Goal: Use online tool/utility: Utilize a website feature to perform a specific function

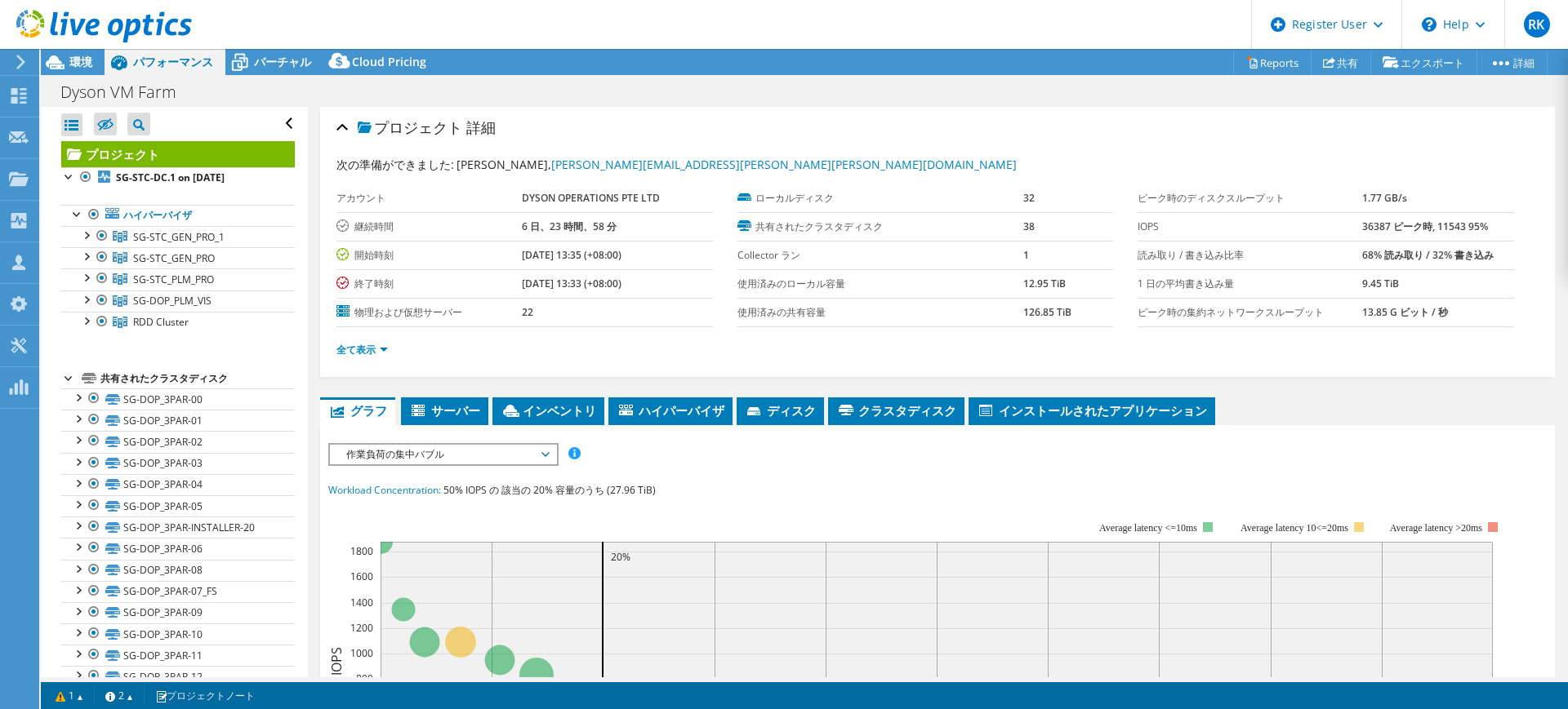
select select "[GEOGRAPHIC_DATA]"
select select "USD"
click at [182, 181] on b "SG-STC-DC.1 on [DATE]" at bounding box center [171, 177] width 109 height 14
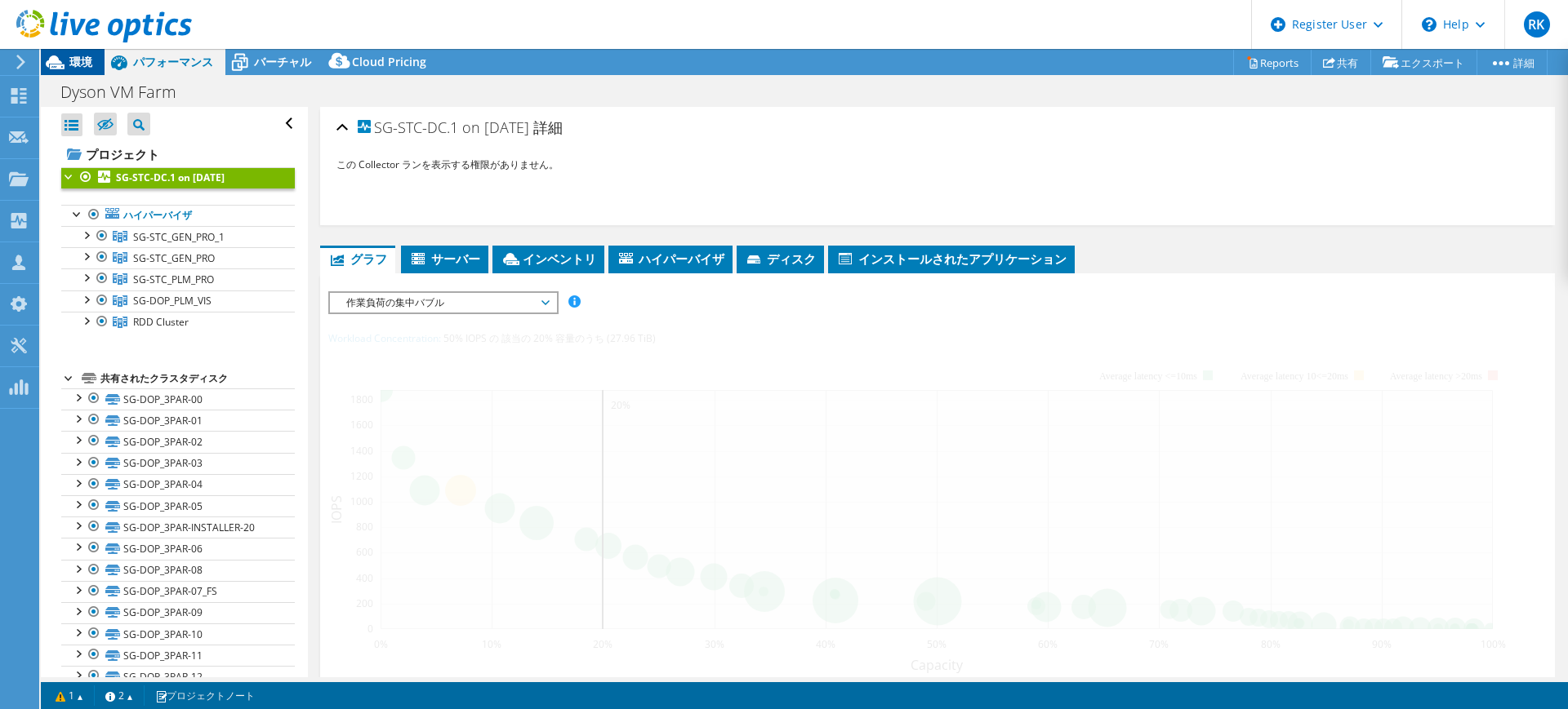
click at [63, 71] on icon at bounding box center [55, 62] width 28 height 28
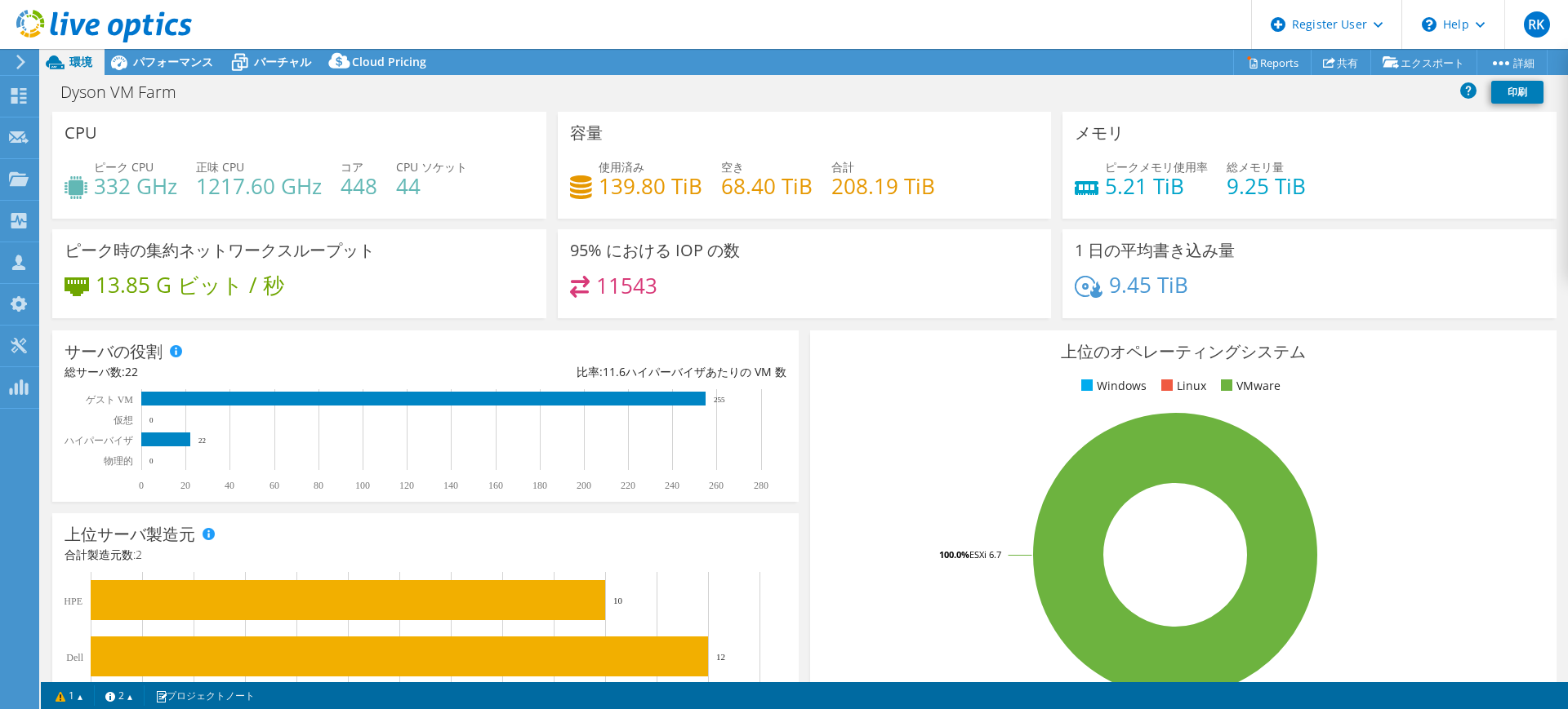
scroll to position [380, 0]
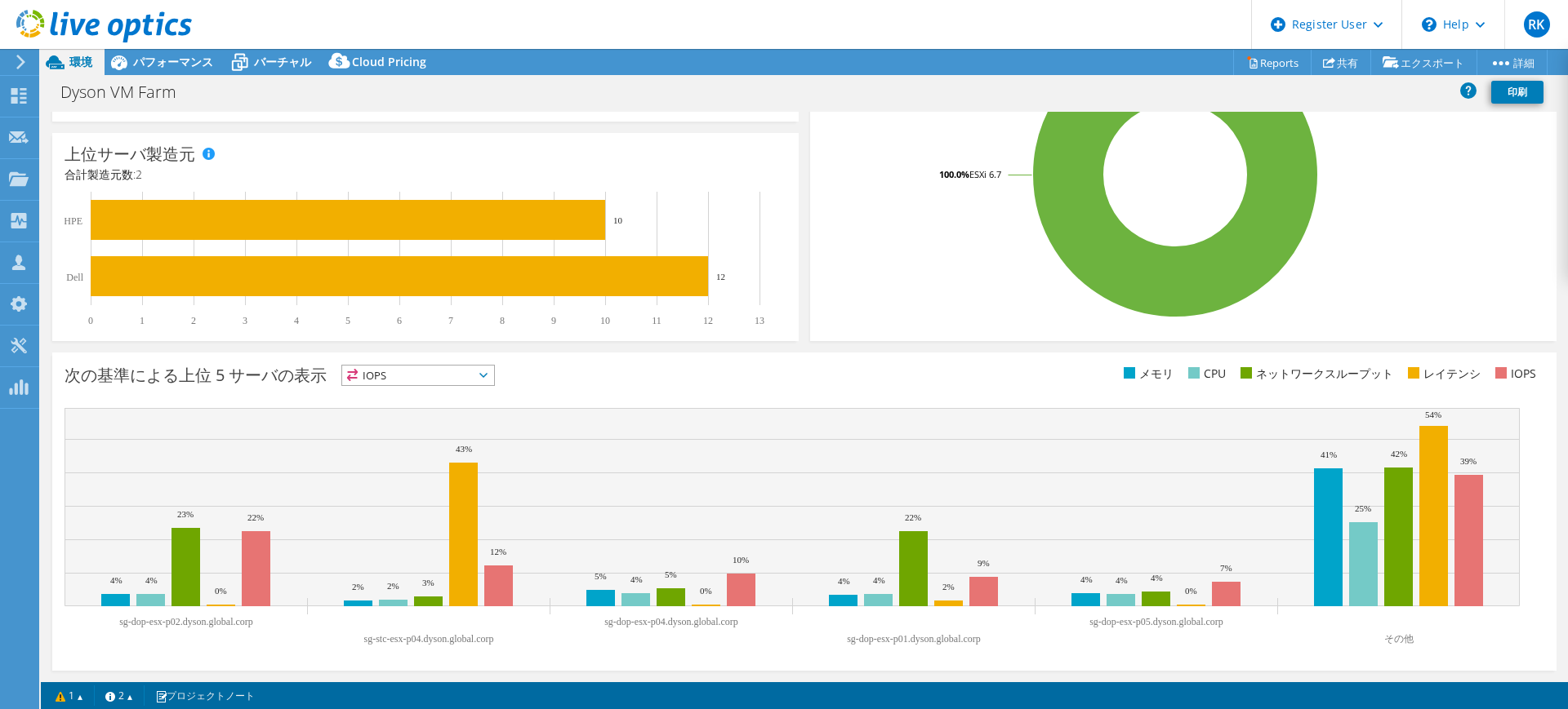
click at [447, 373] on span "IOPS" at bounding box center [418, 375] width 152 height 20
click at [409, 474] on li "ネットワークスループット" at bounding box center [418, 465] width 152 height 22
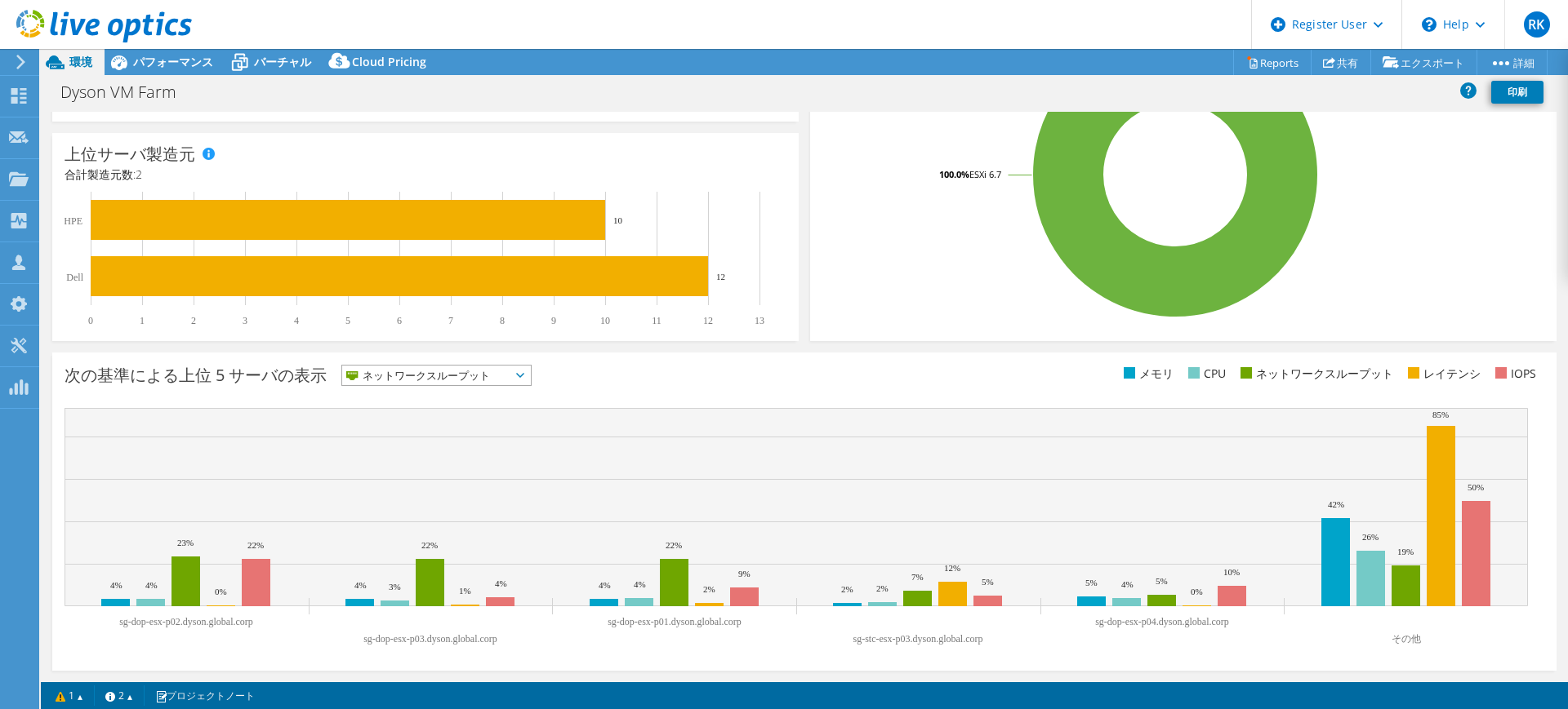
click at [398, 370] on span "ネットワークスループット" at bounding box center [426, 375] width 168 height 20
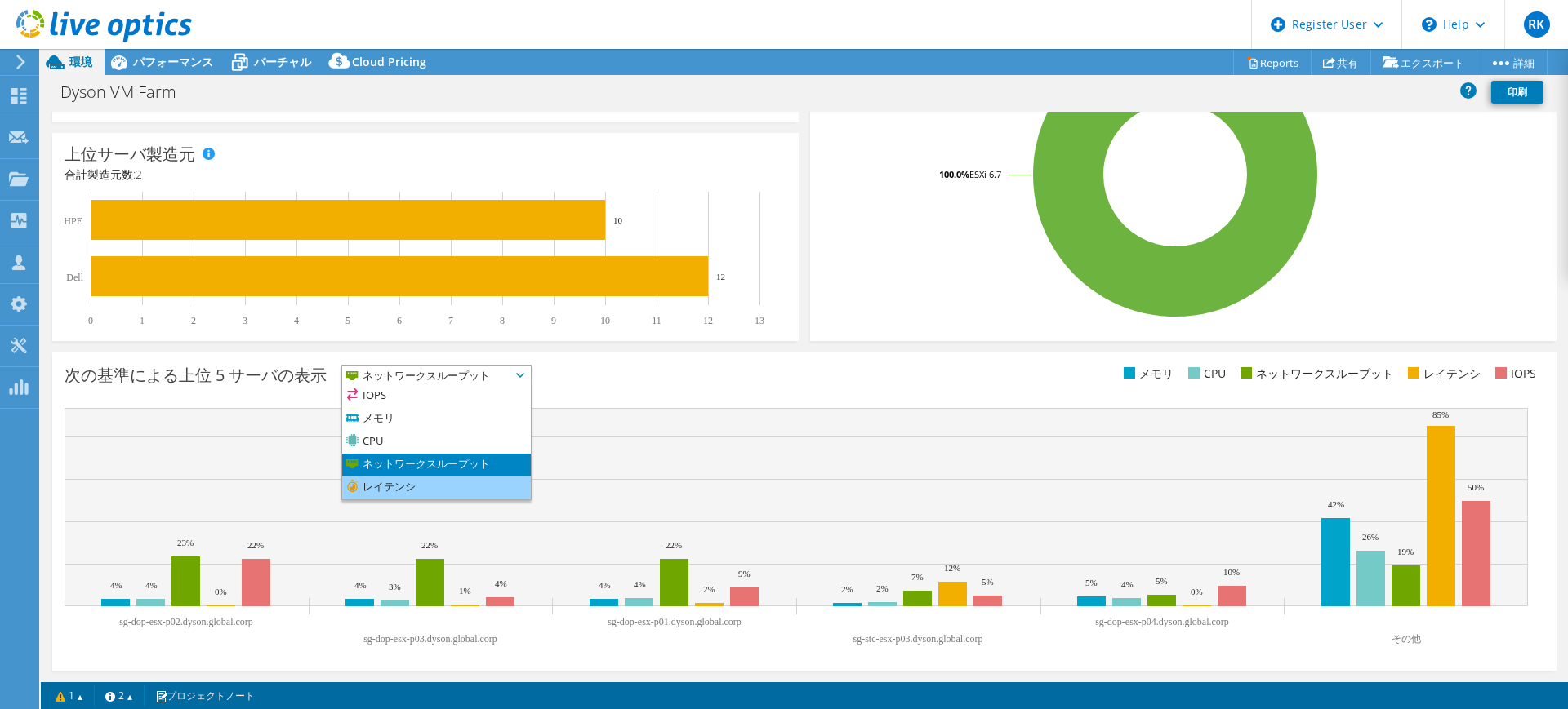
click at [407, 485] on li "レイテンシ" at bounding box center [436, 488] width 188 height 22
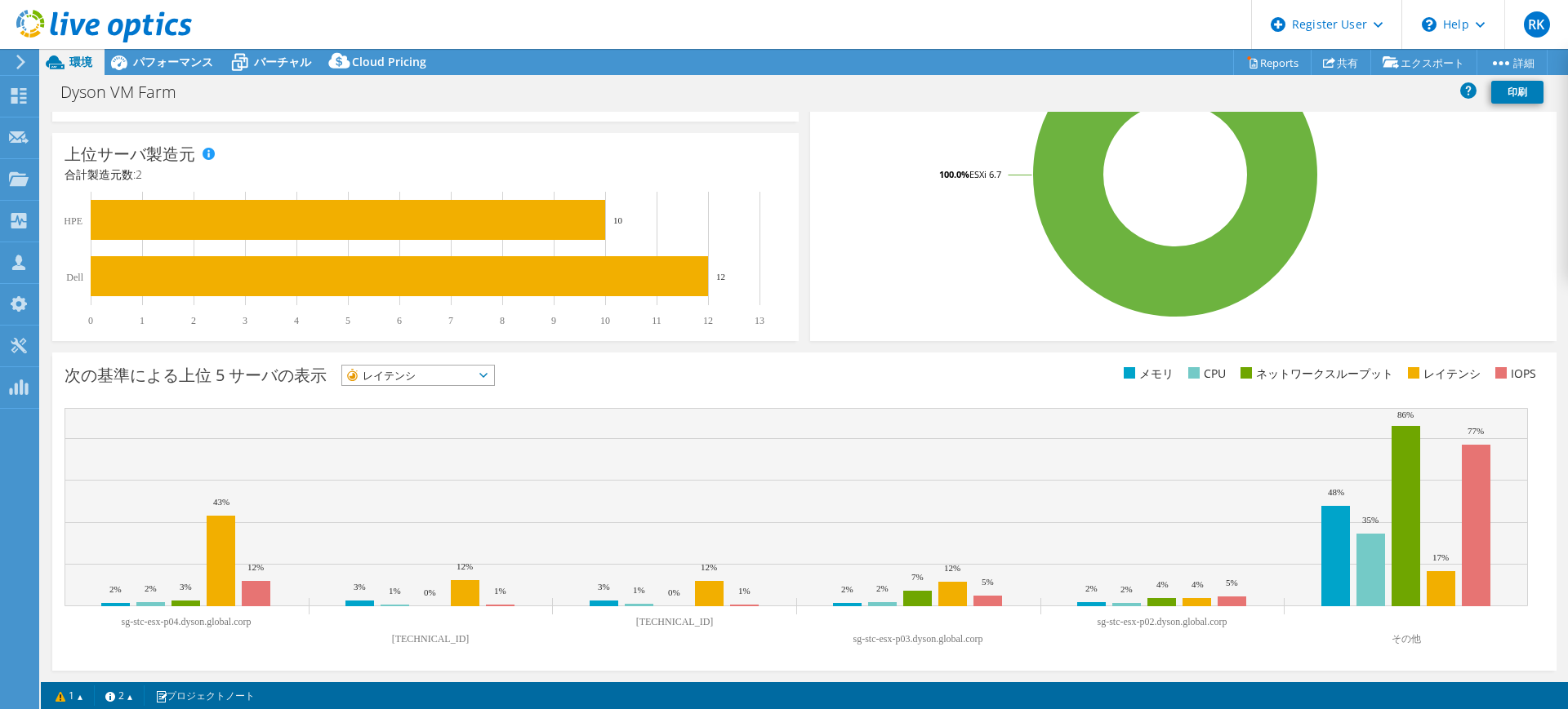
click at [241, 618] on text "sg-stc-esx-p04.dyson.global.corp" at bounding box center [187, 622] width 130 height 11
